Goal: Task Accomplishment & Management: Manage account settings

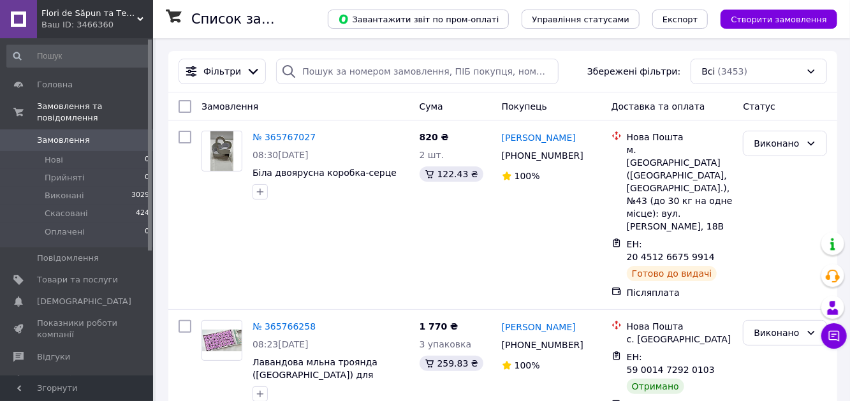
scroll to position [351, 0]
